Goal: Check status

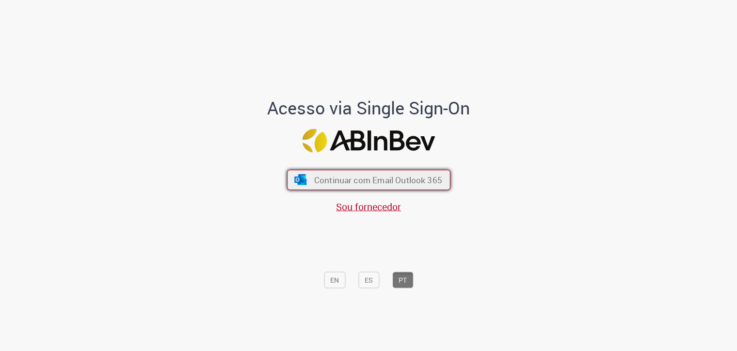
click at [329, 175] on span "Continuar com Email Outlook 365" at bounding box center [378, 179] width 128 height 11
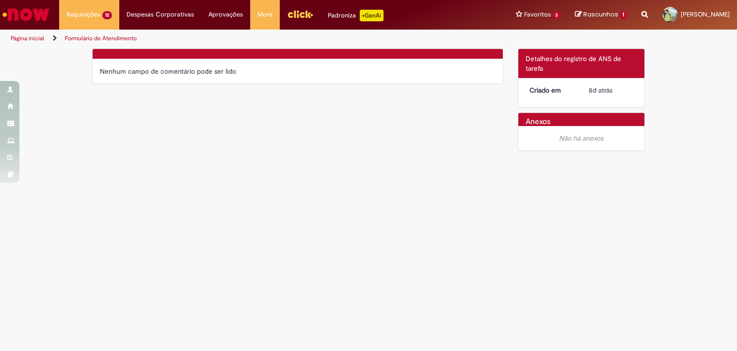
click at [34, 37] on link "Página inicial" at bounding box center [27, 38] width 33 height 8
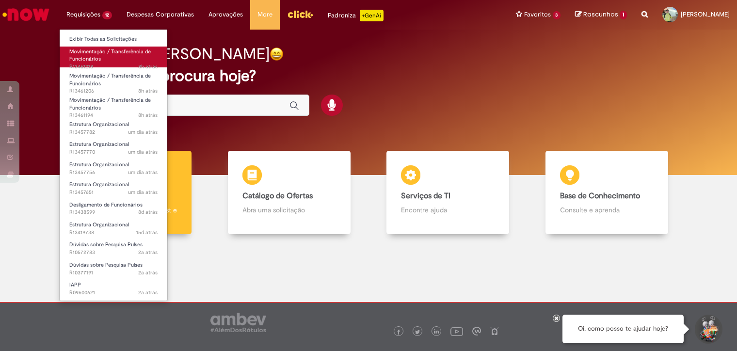
click at [89, 52] on span "Movimentação / Transferência de Funcionários" at bounding box center [109, 55] width 81 height 15
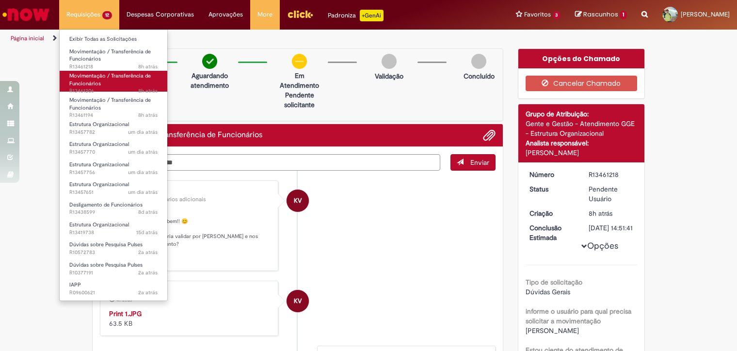
click at [101, 83] on link "Movimentação / Transferência de Funcionários 8h atrás 8 horas atrás R13461206" at bounding box center [114, 81] width 108 height 21
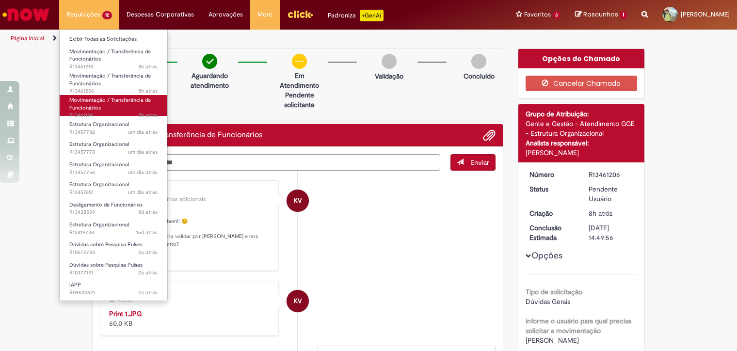
click at [86, 96] on span "Movimentação / Transferência de Funcionários" at bounding box center [109, 103] width 81 height 15
click at [92, 105] on span "Movimentação / Transferência de Funcionários" at bounding box center [109, 103] width 81 height 15
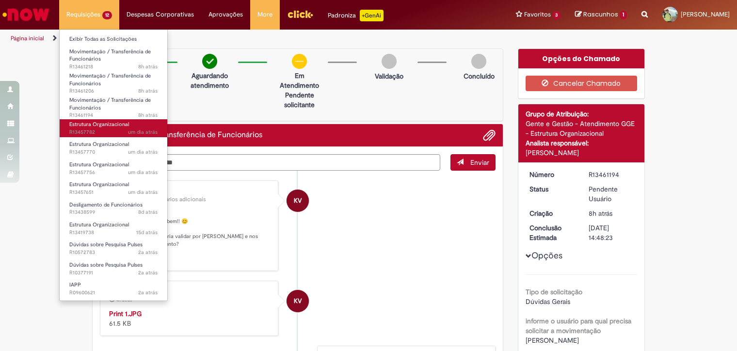
click at [106, 128] on span "um dia atrás um dia atrás R13457782" at bounding box center [113, 132] width 88 height 8
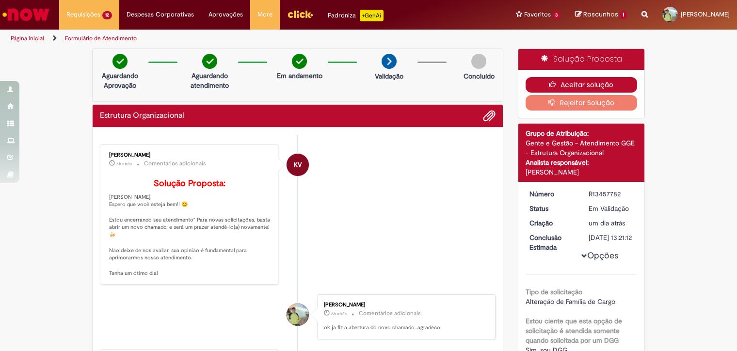
click at [576, 78] on button "Aceitar solução" at bounding box center [582, 85] width 112 height 16
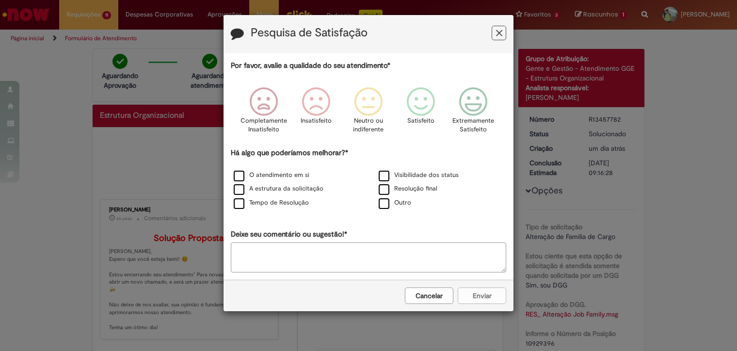
click at [502, 37] on button "Feedback" at bounding box center [499, 33] width 15 height 15
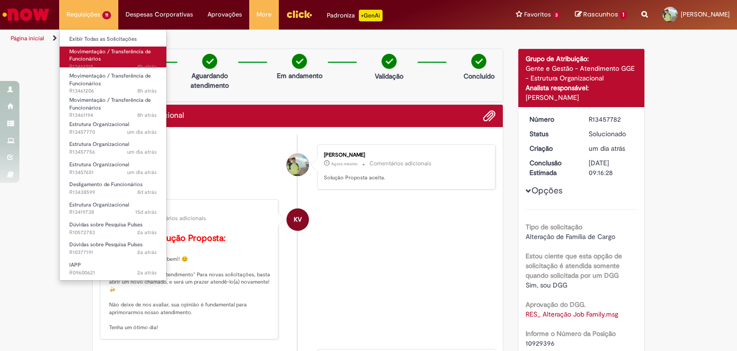
click at [85, 52] on span "Movimentação / Transferência de Funcionários" at bounding box center [109, 55] width 81 height 15
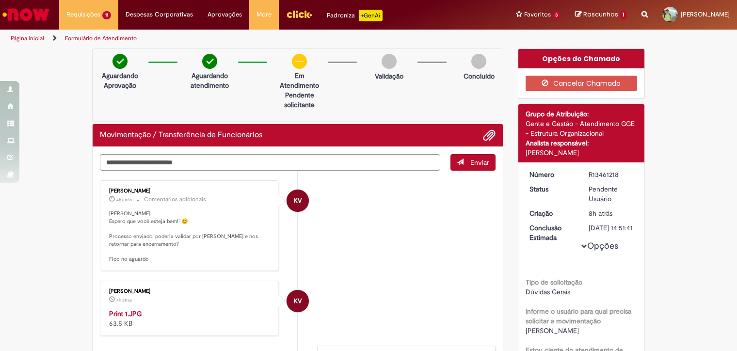
scroll to position [31, 0]
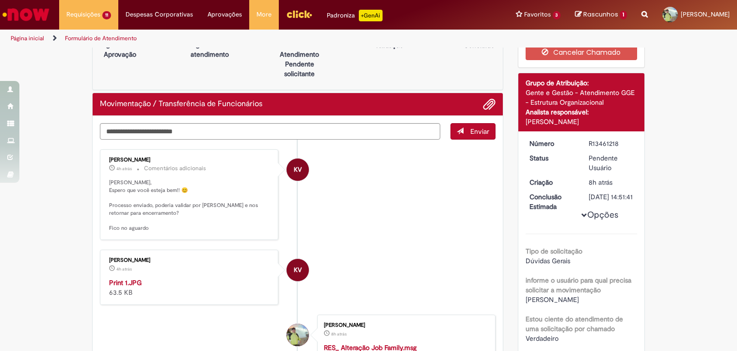
click at [198, 278] on img "Histórico de tíquete" at bounding box center [189, 278] width 161 height 0
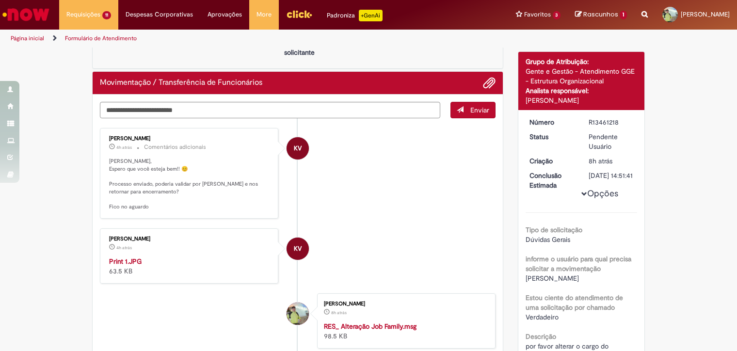
scroll to position [0, 0]
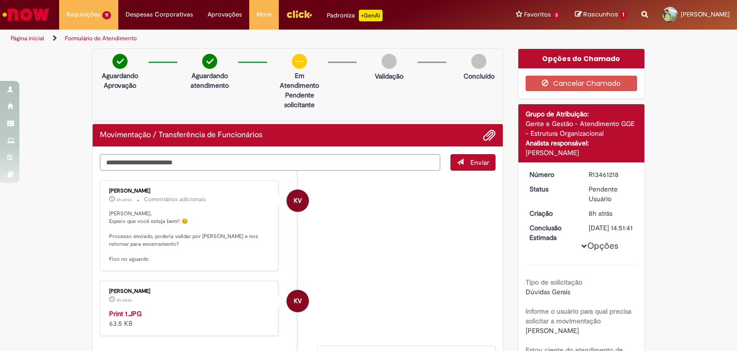
click at [248, 159] on textarea "Digite sua mensagem aqui..." at bounding box center [270, 162] width 340 height 16
